Goal: Task Accomplishment & Management: Manage account settings

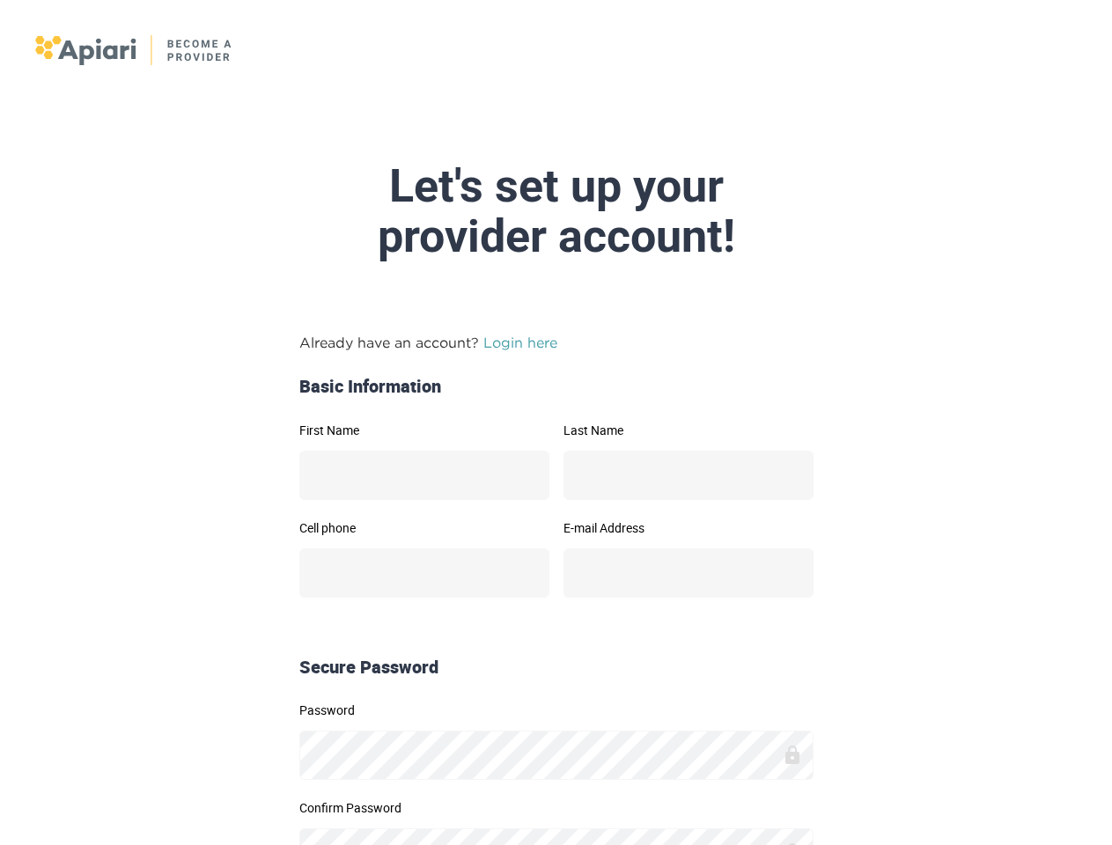
click at [520, 335] on link "Login here" at bounding box center [520, 343] width 74 height 16
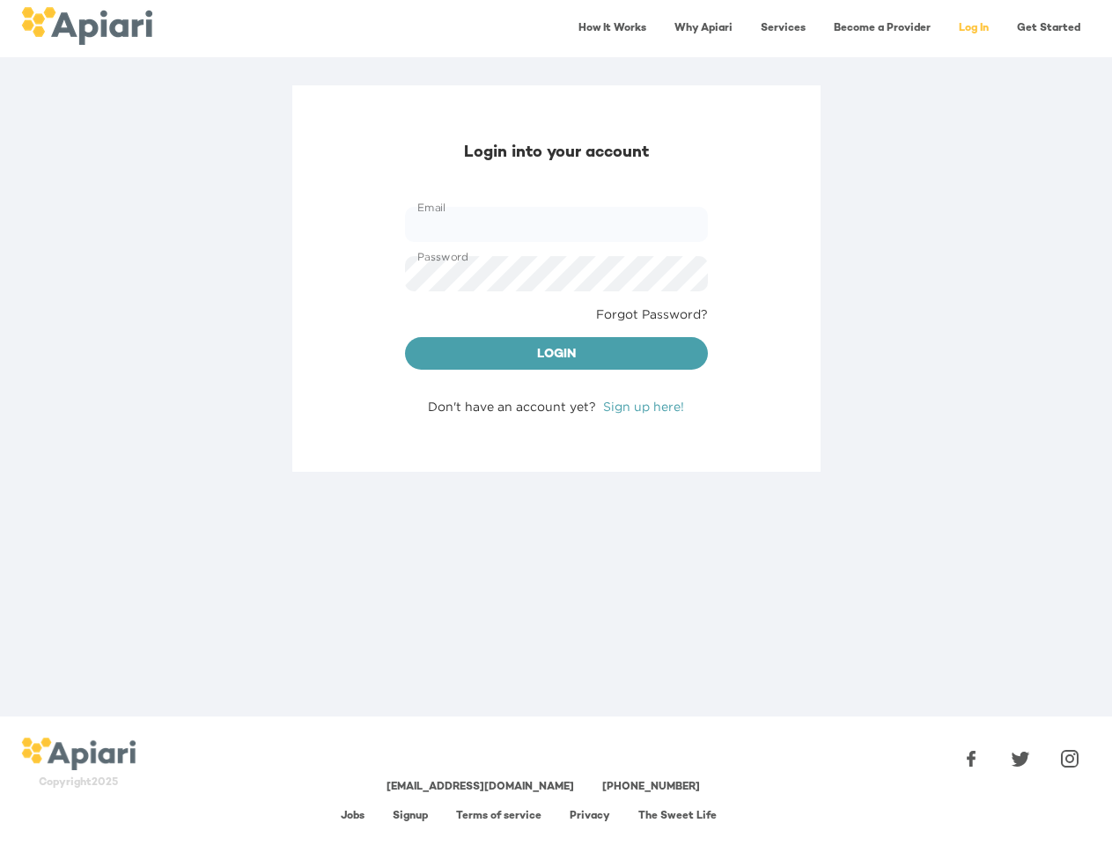
click at [689, 421] on div "Login into your account Email Email Password Password Forgot Password? Login Do…" at bounding box center [556, 278] width 528 height 387
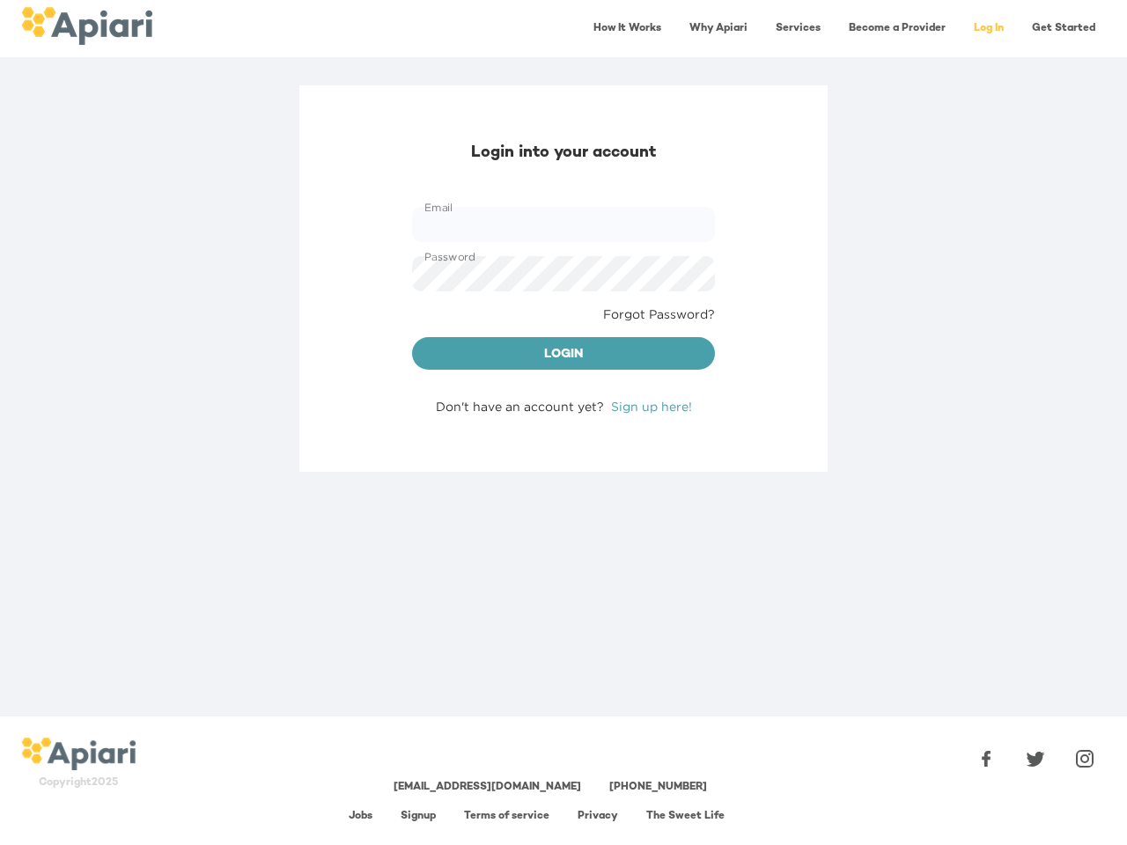
click at [424, 519] on div "Login into your account Email Email Password Password Forgot Password? Login Do…" at bounding box center [563, 400] width 1127 height 631
click at [689, 519] on div "Login into your account Email Email Password Password Forgot Password? Login Do…" at bounding box center [563, 400] width 1127 height 631
click at [556, 701] on div "Login into your account Email Email Password Password Forgot Password? Login Do…" at bounding box center [563, 400] width 1127 height 631
click at [556, 799] on div "[EMAIL_ADDRESS][DOMAIN_NAME] [PHONE_NUMBER] Jobs Signup Terms of service Privac…" at bounding box center [550, 781] width 801 height 114
